Goal: Navigation & Orientation: Find specific page/section

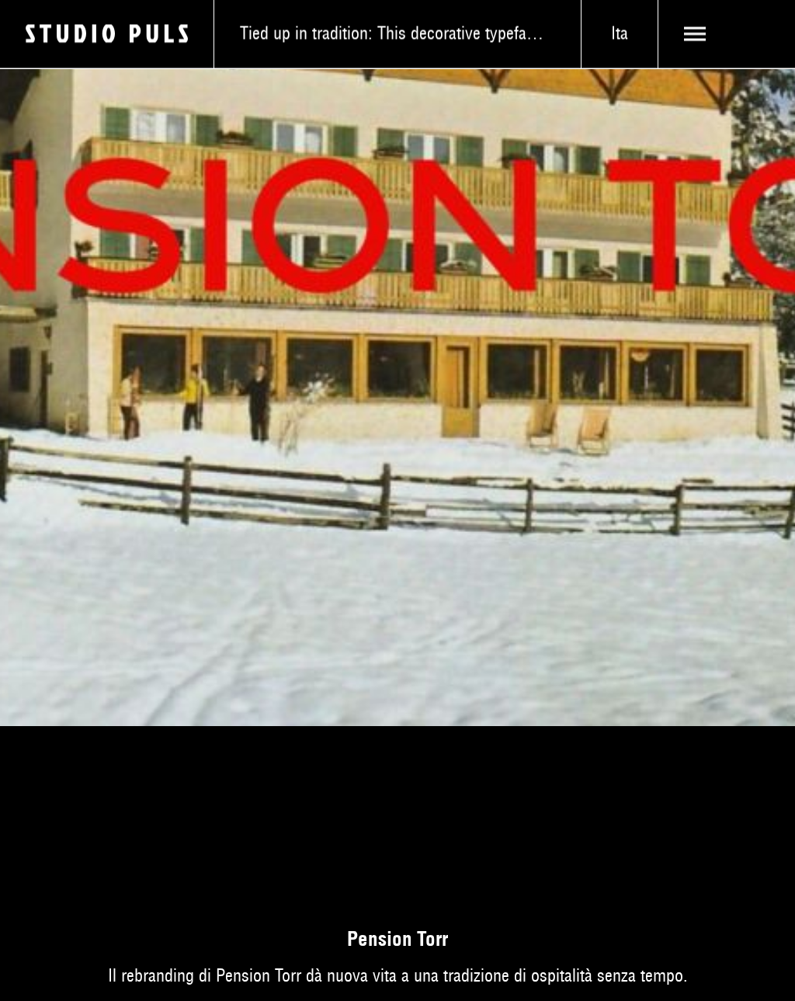
scroll to position [12812, 0]
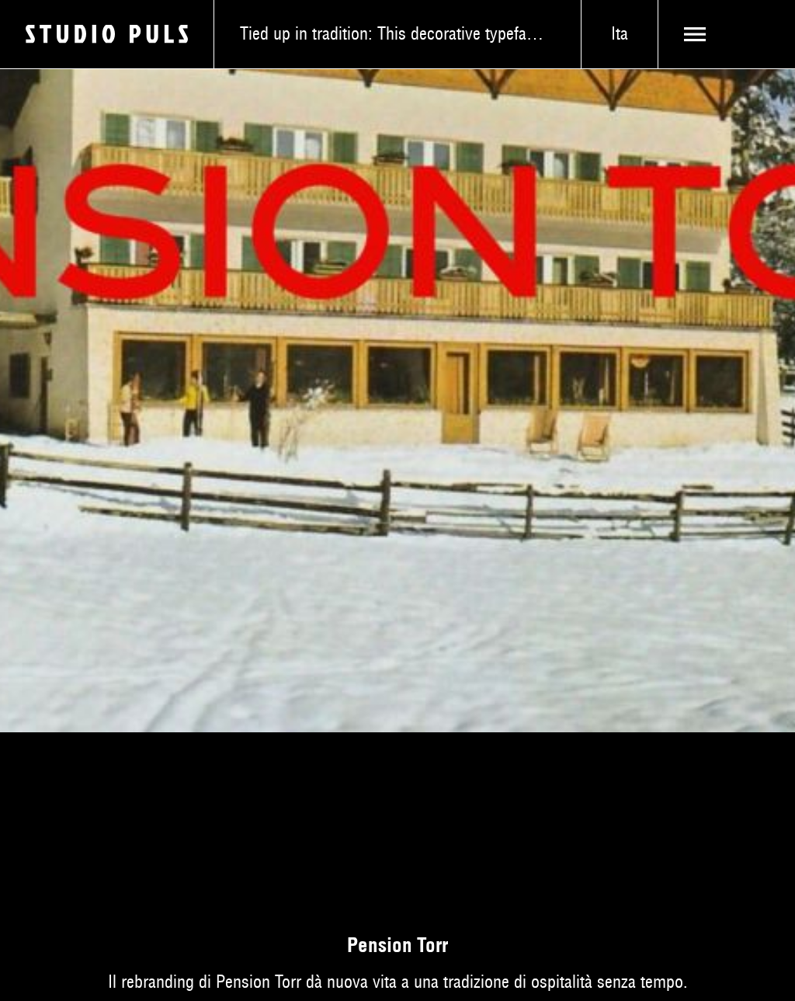
click at [689, 31] on icon at bounding box center [695, 34] width 22 height 22
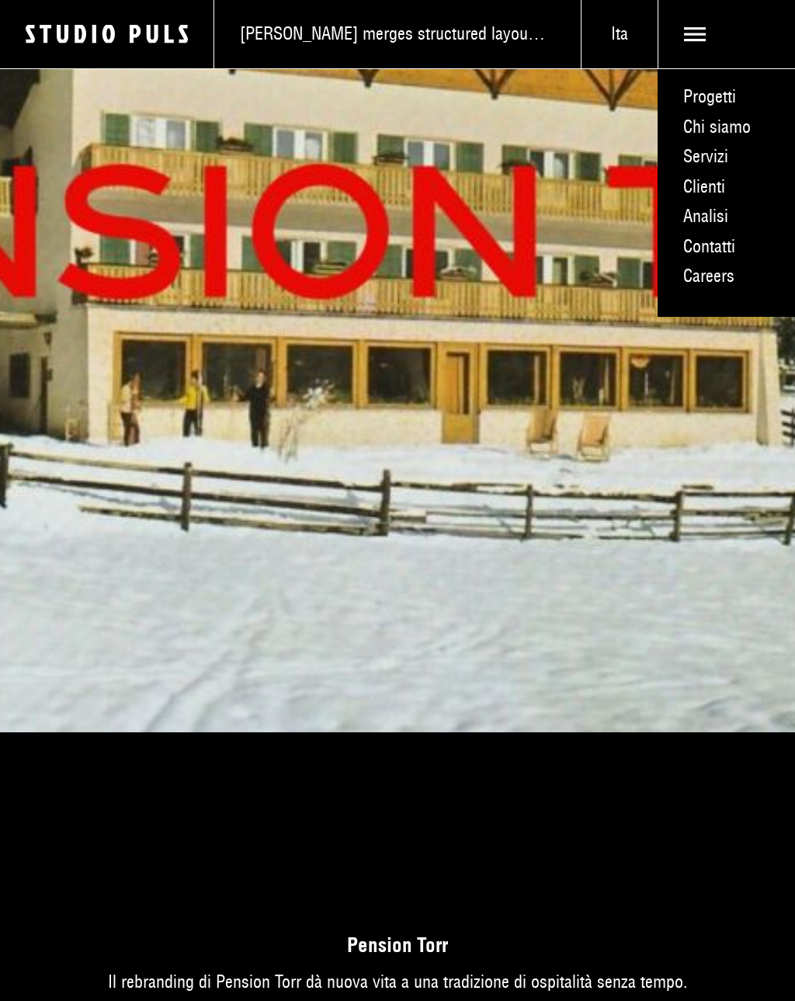
click at [731, 127] on link "Chi siamo" at bounding box center [726, 127] width 137 height 30
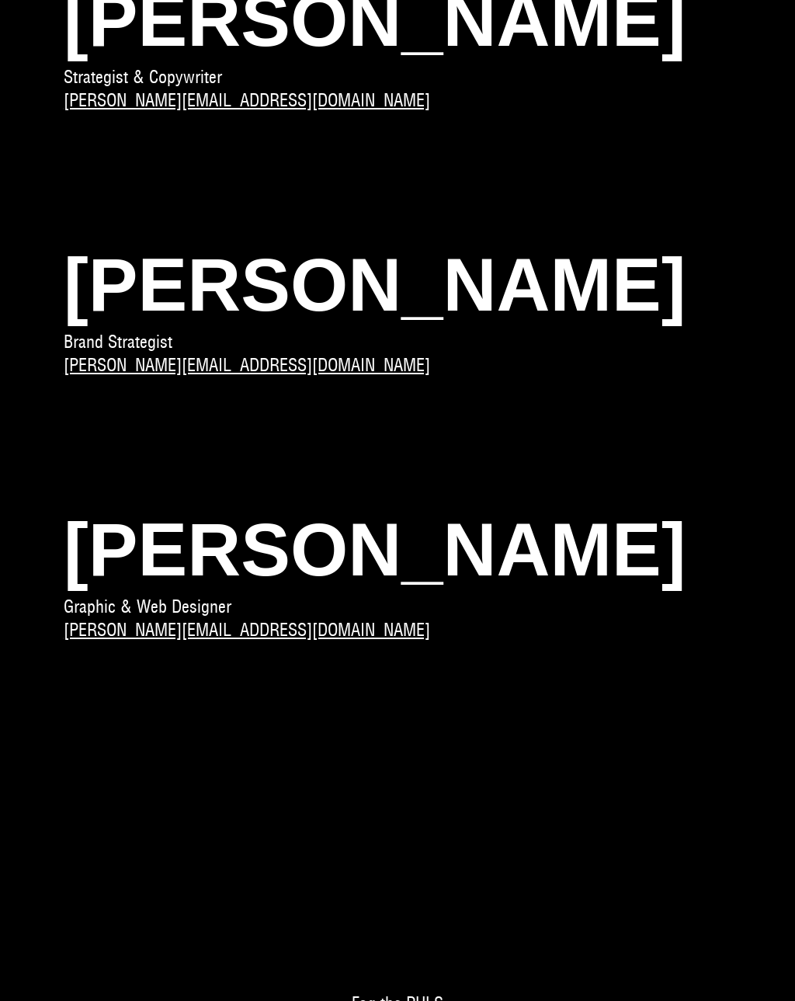
scroll to position [2048, 0]
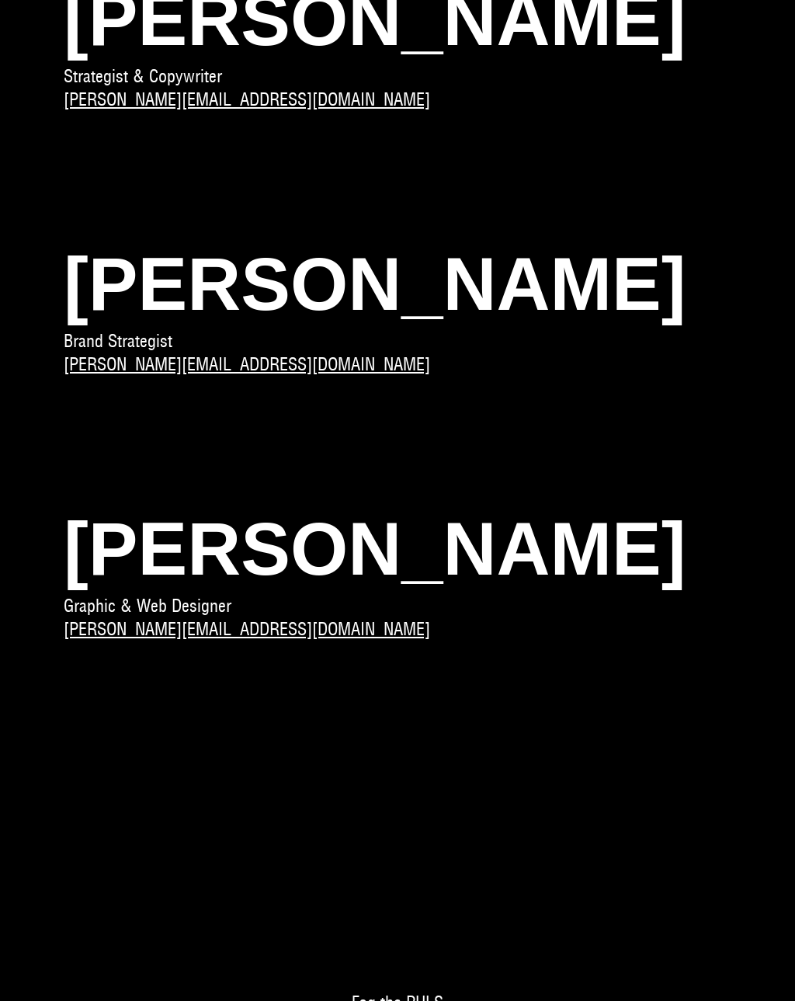
click at [163, 577] on span "Marta Crippa" at bounding box center [398, 548] width 668 height 92
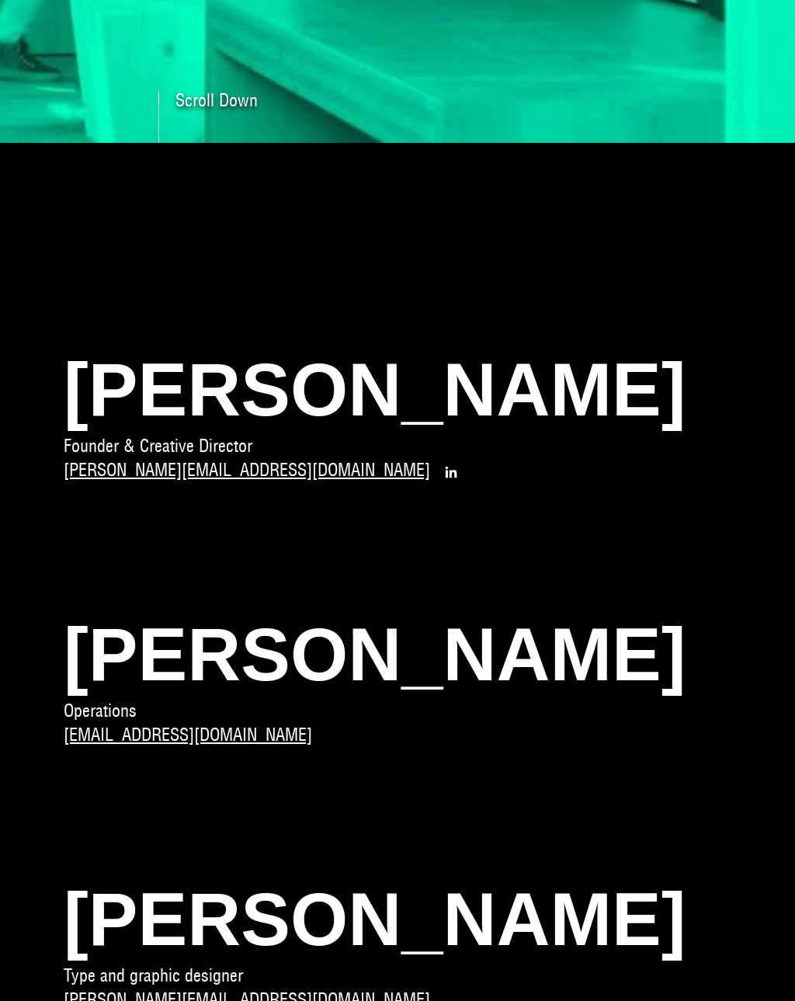
scroll to position [968, 0]
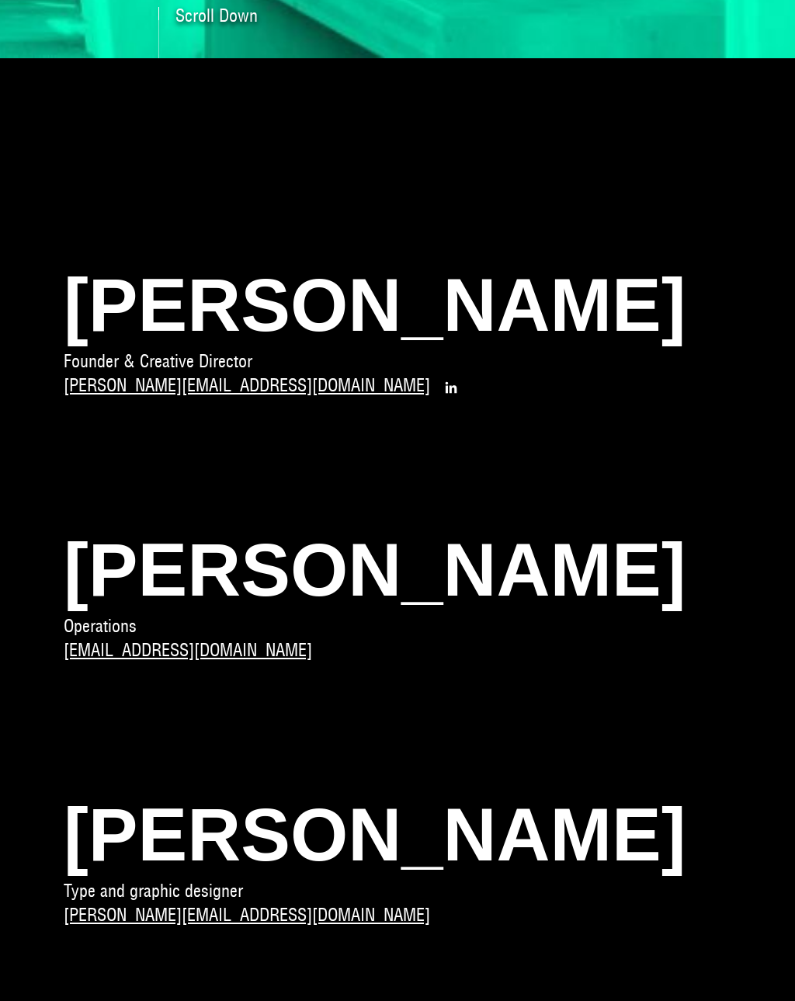
click at [107, 589] on span "Ivonne Glira" at bounding box center [398, 569] width 668 height 92
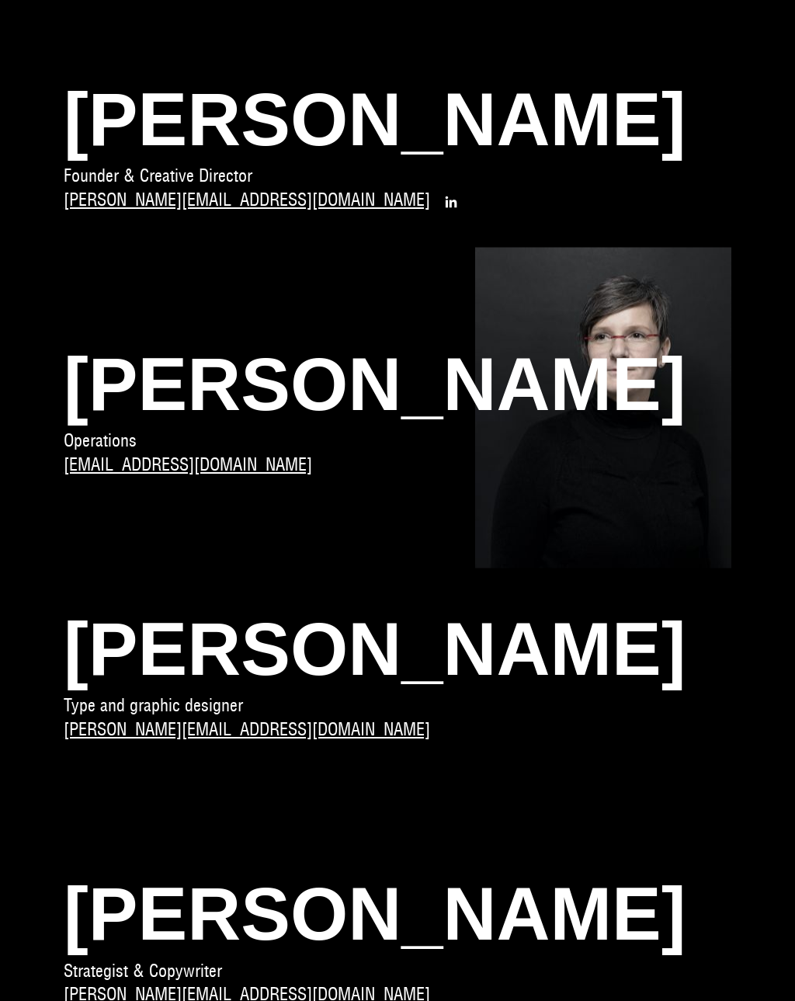
scroll to position [1169, 0]
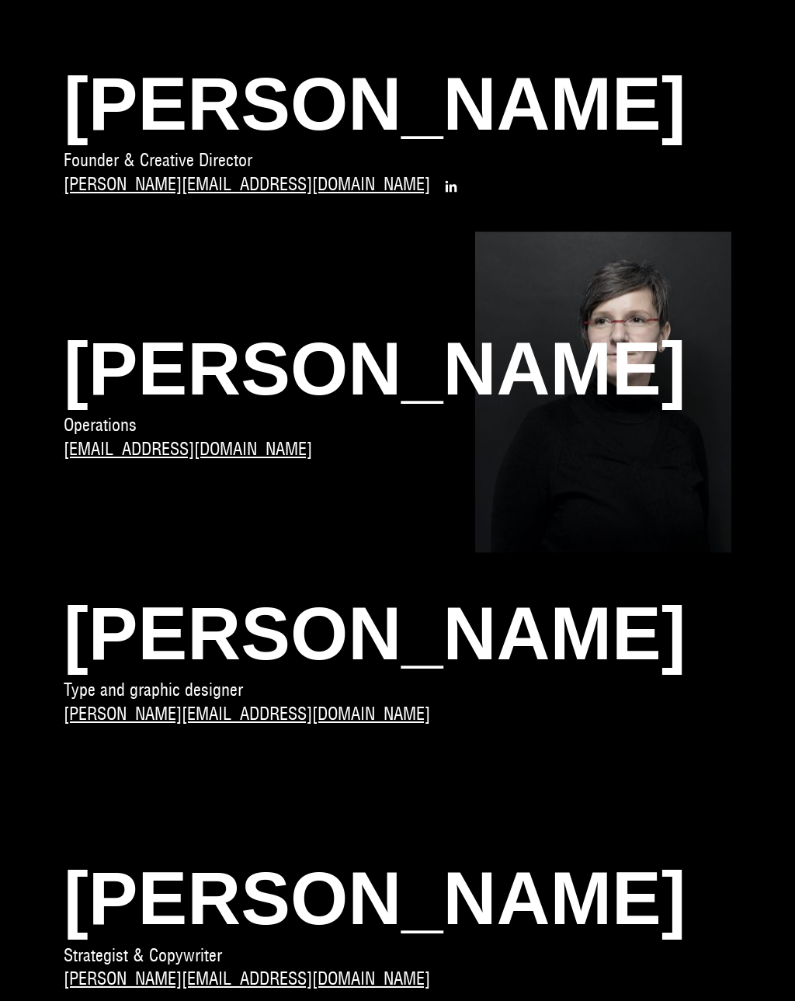
click at [135, 672] on span "Renan Vizzotto" at bounding box center [398, 633] width 668 height 92
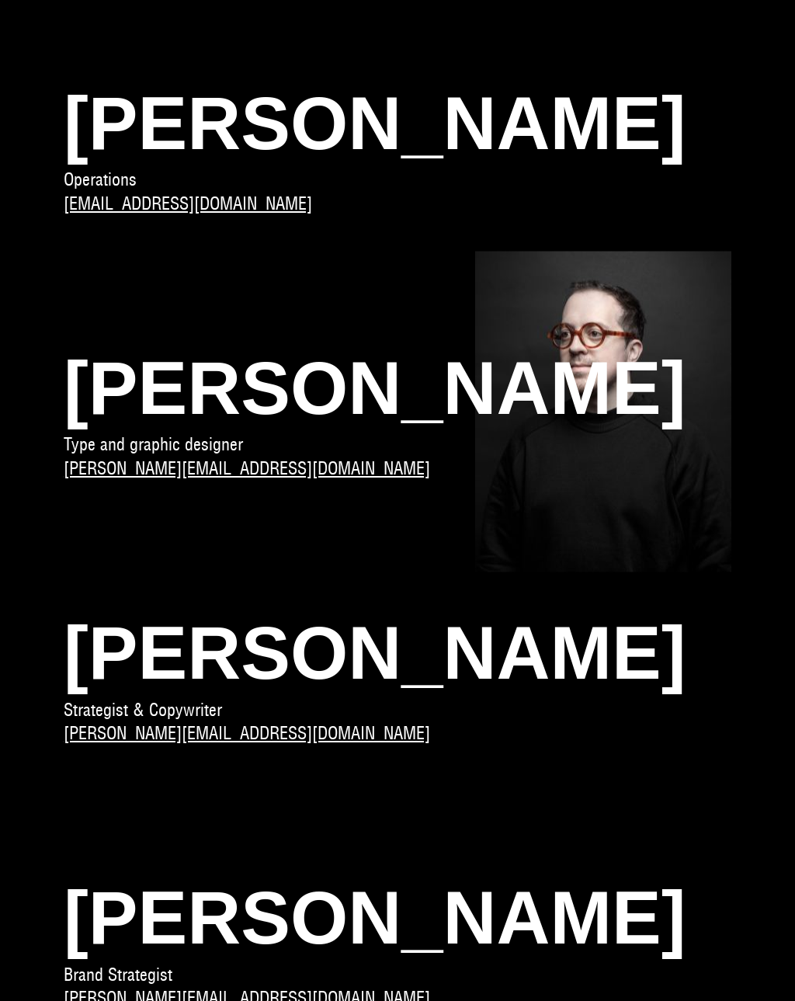
scroll to position [1456, 0]
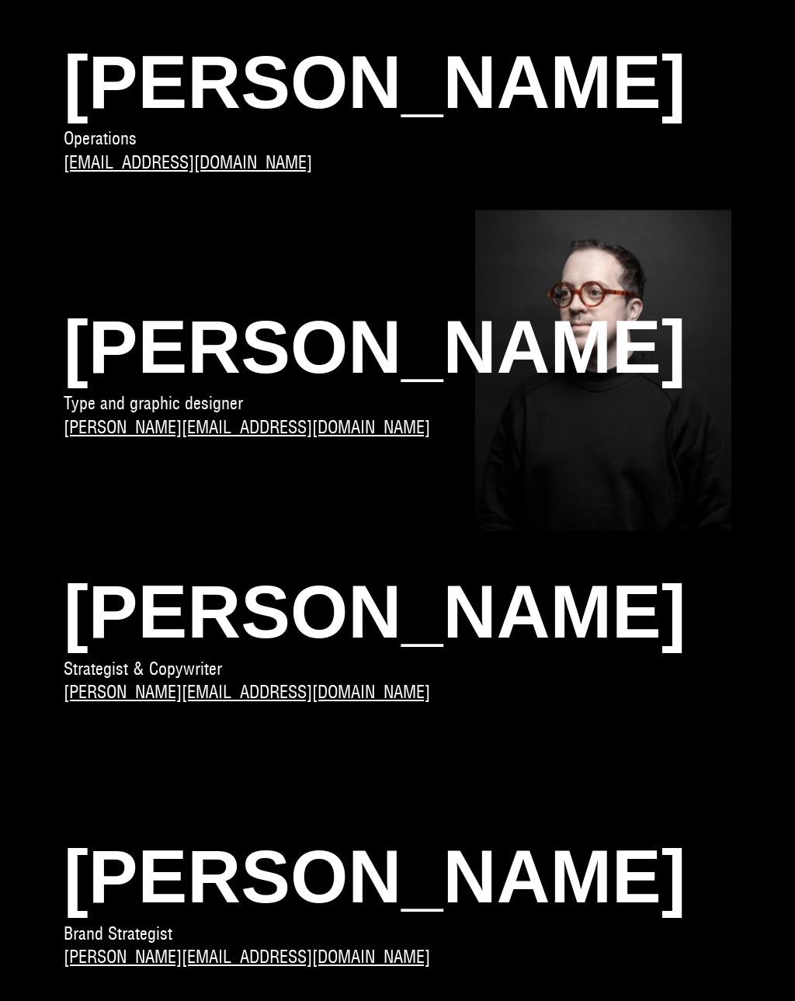
click at [114, 658] on span "Francesco Ricci" at bounding box center [398, 611] width 668 height 92
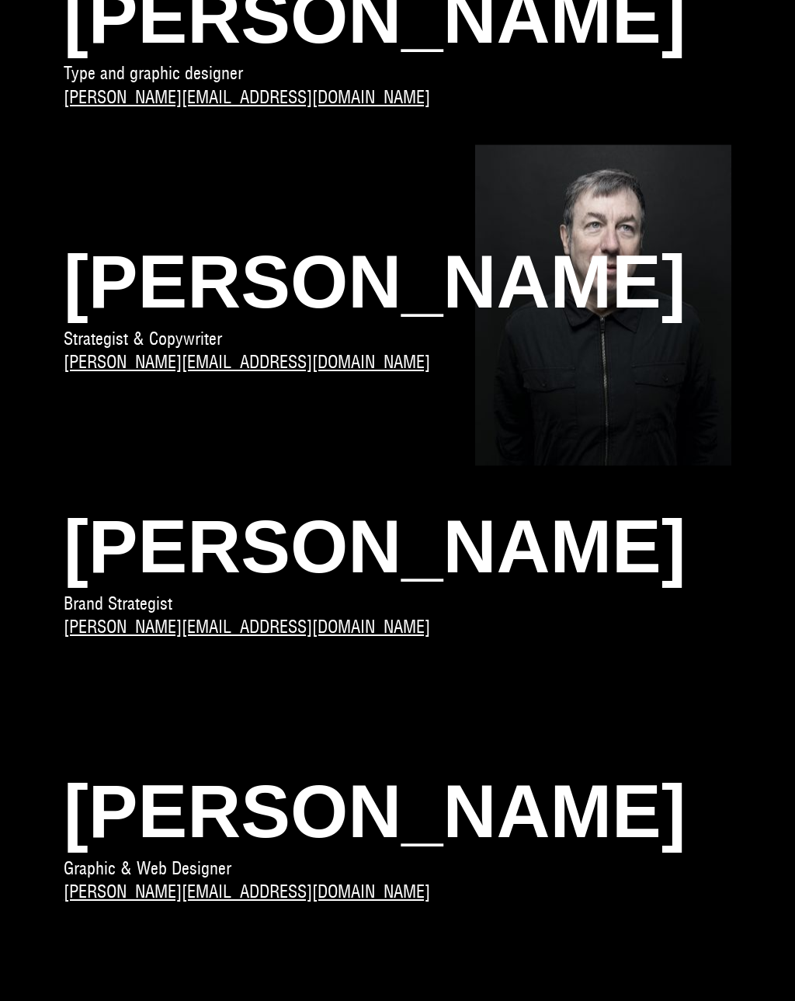
scroll to position [1786, 0]
click at [126, 577] on span "Marta Valle" at bounding box center [398, 546] width 668 height 92
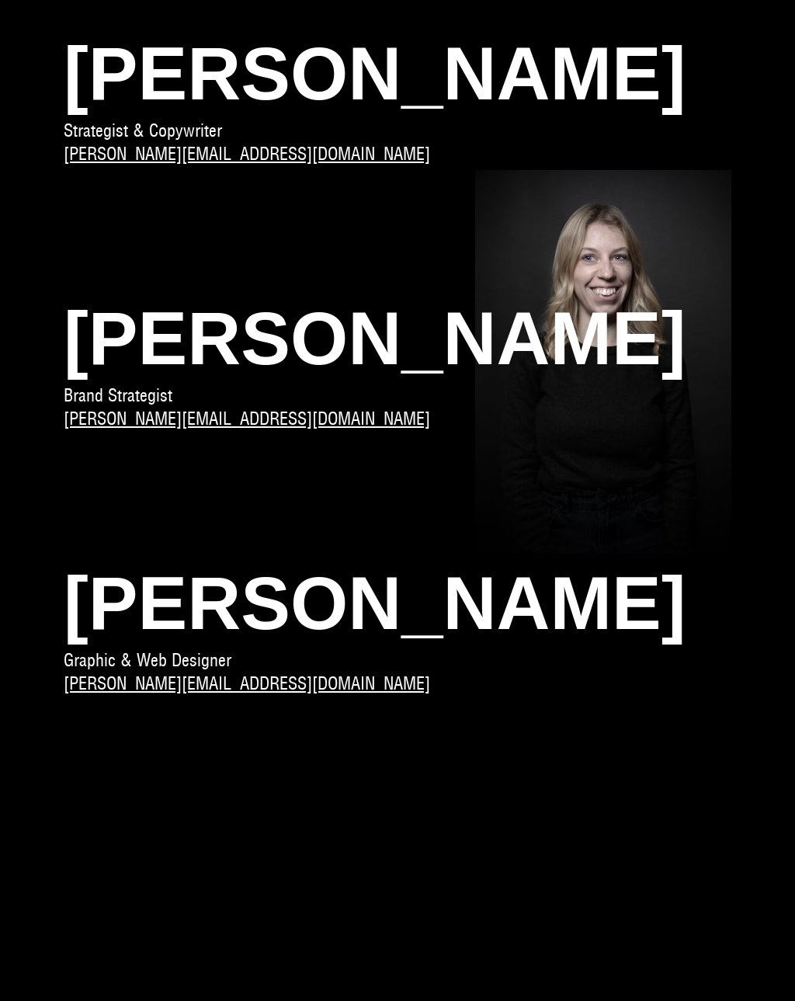
scroll to position [1996, 0]
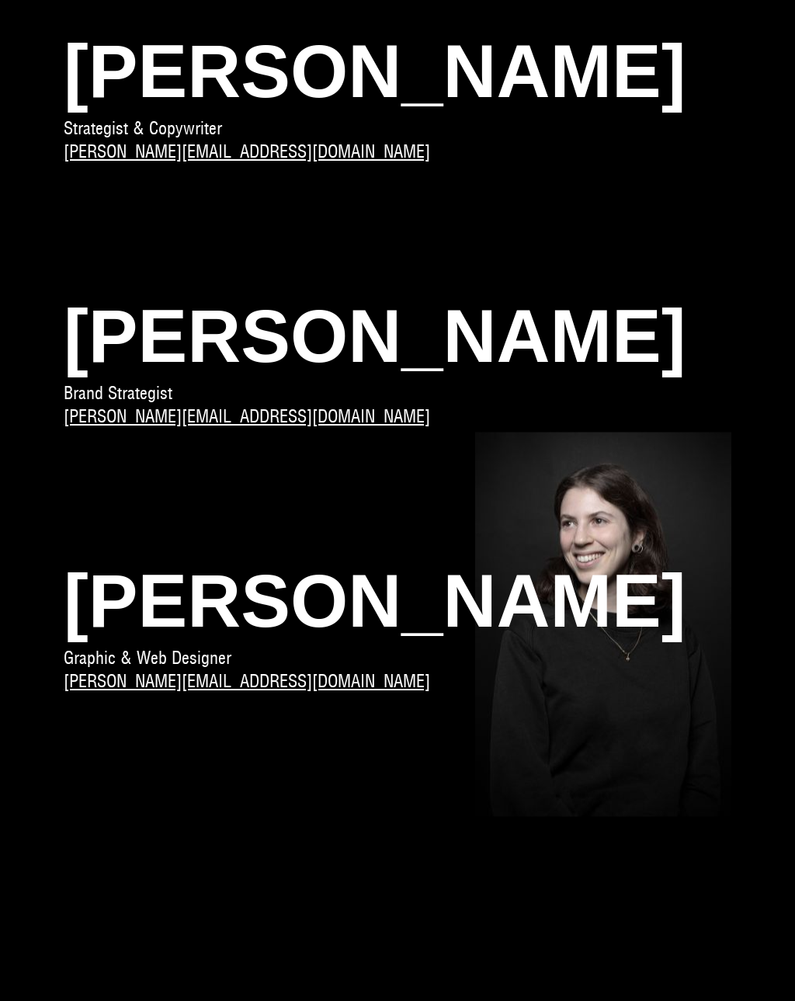
click at [123, 647] on span "Marta Crippa" at bounding box center [398, 600] width 668 height 92
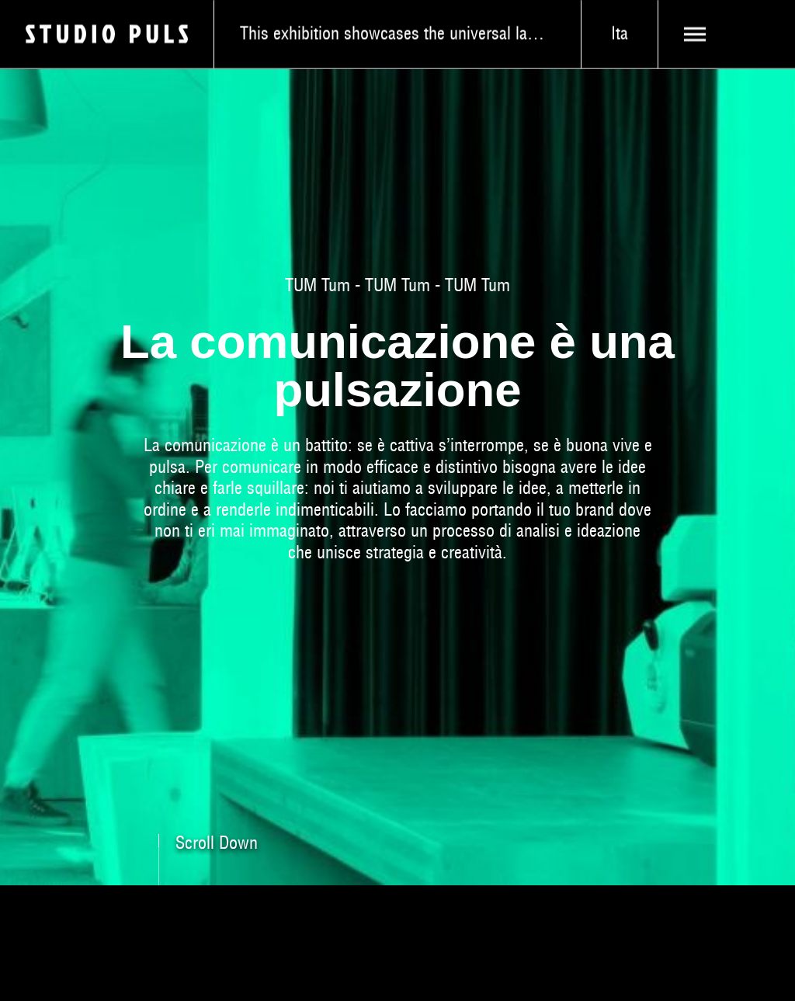
scroll to position [0, 0]
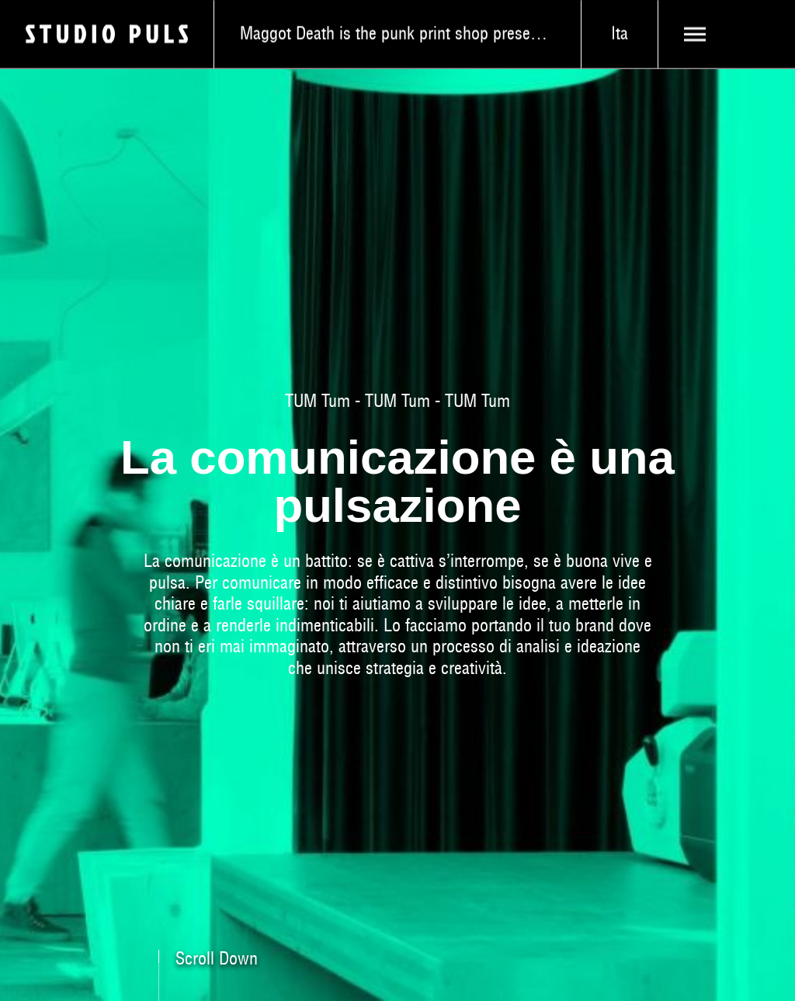
click at [698, 43] on icon at bounding box center [695, 34] width 22 height 22
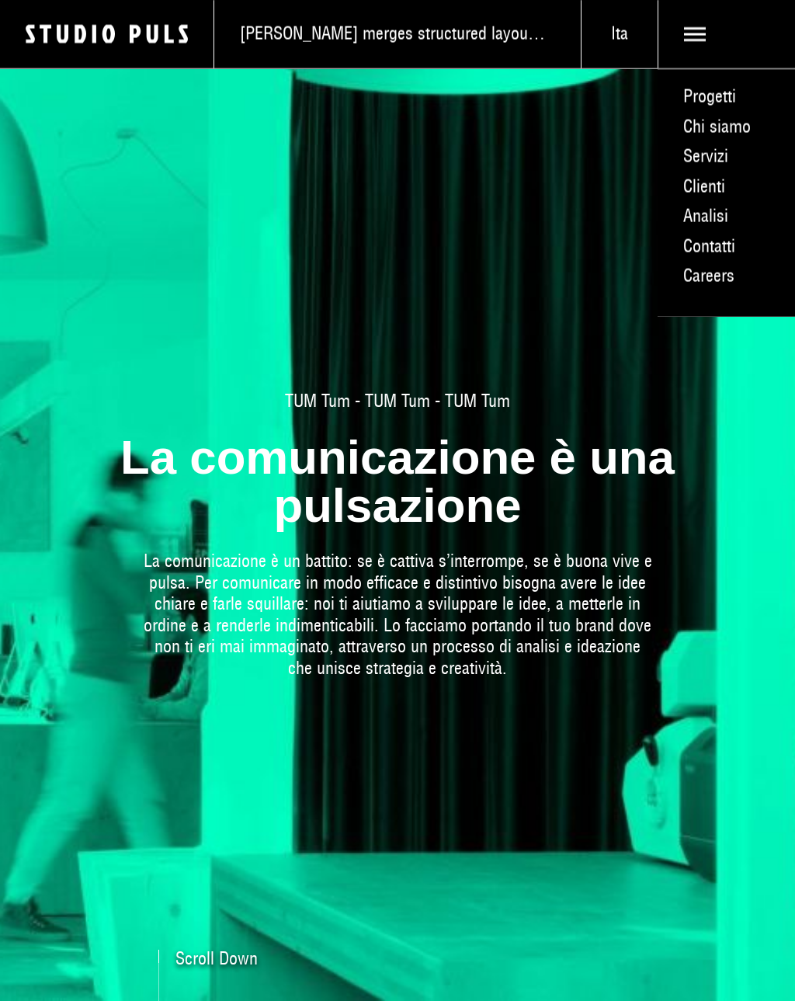
click at [709, 279] on link "Careers" at bounding box center [726, 277] width 137 height 30
